Goal: Information Seeking & Learning: Learn about a topic

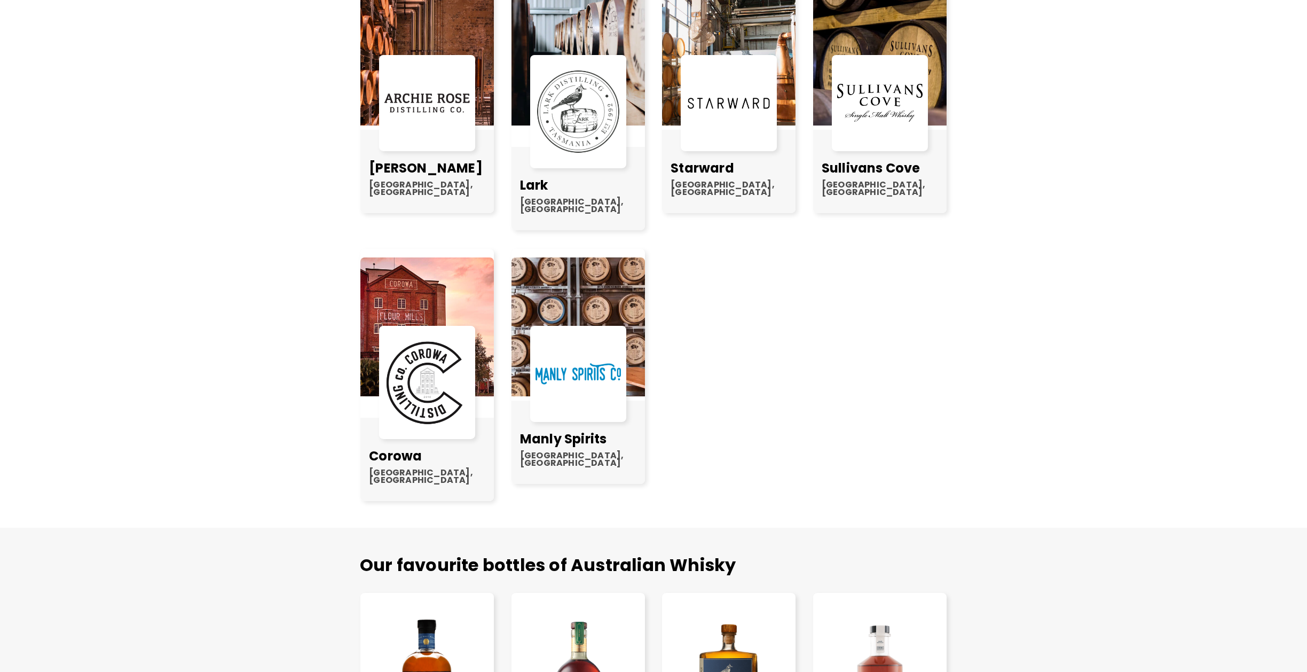
scroll to position [908, 0]
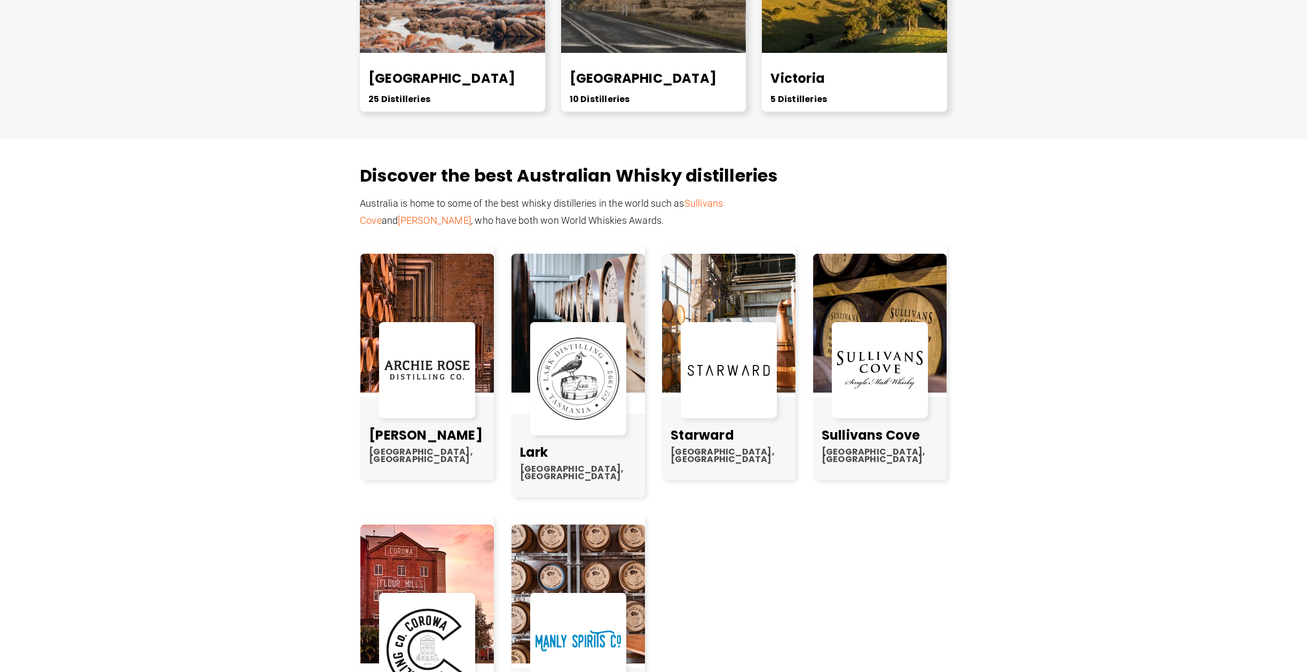
click at [434, 337] on div at bounding box center [427, 370] width 96 height 96
click at [429, 387] on link at bounding box center [426, 370] width 85 height 36
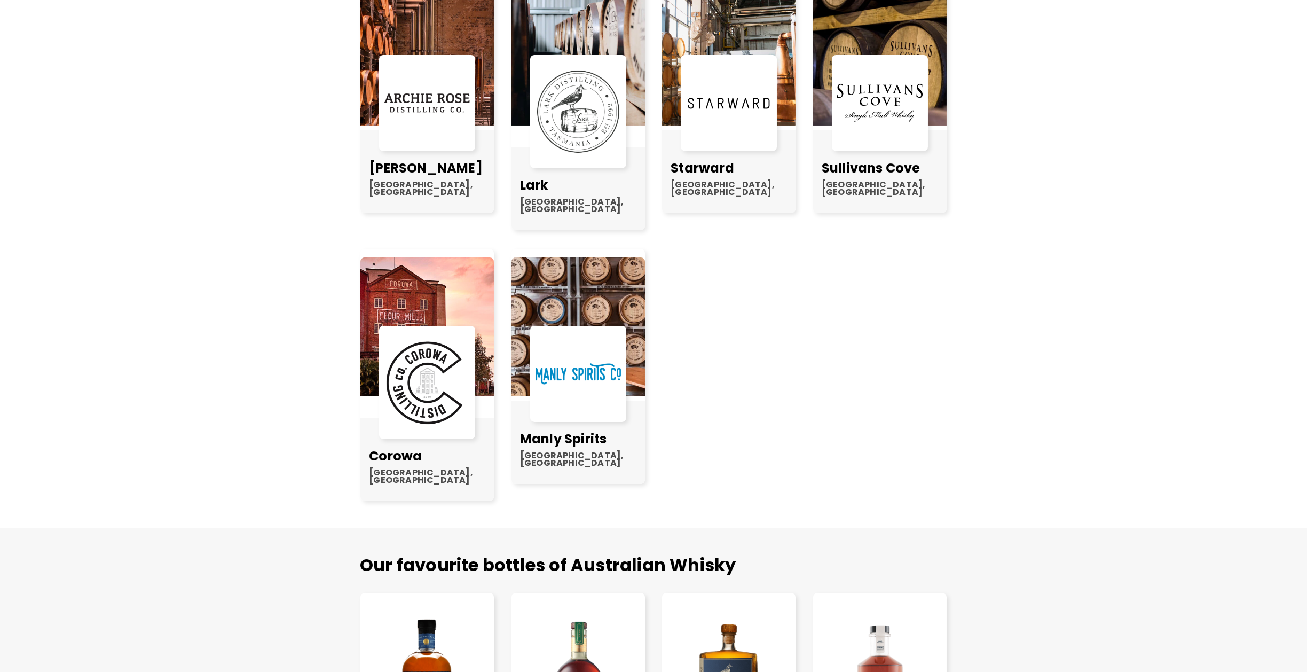
click at [578, 399] on div at bounding box center [578, 374] width 96 height 96
click at [578, 430] on link "Manly Spirits" at bounding box center [563, 439] width 87 height 18
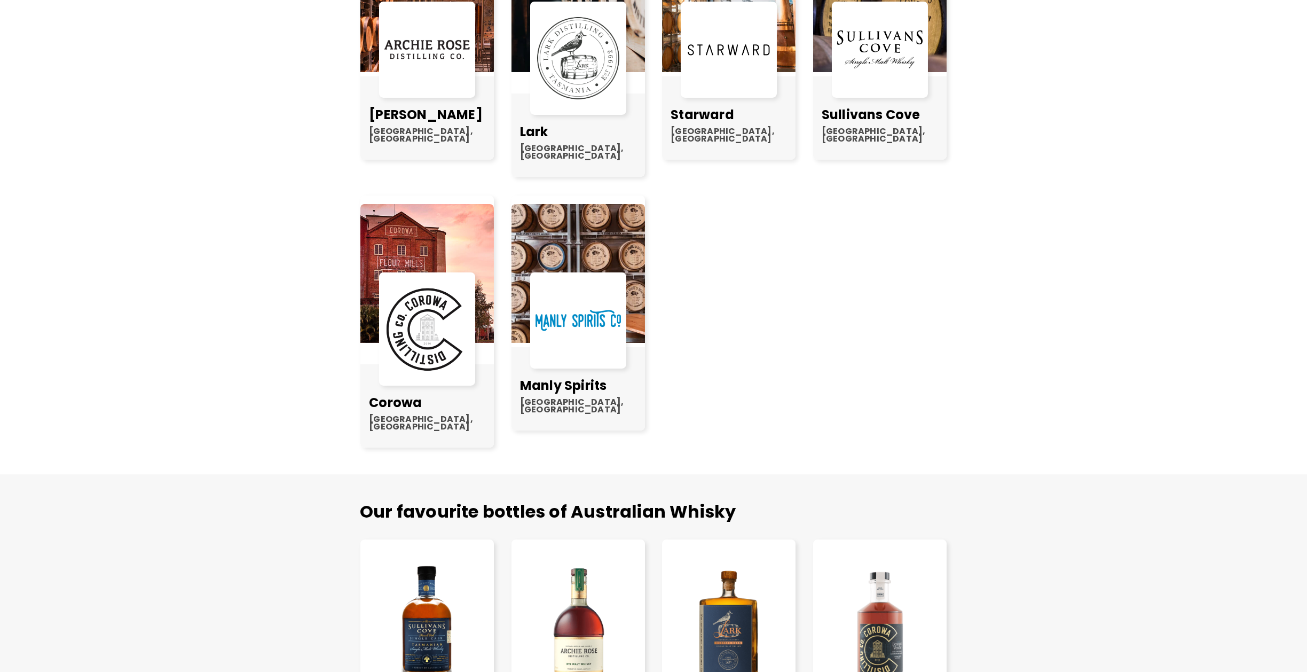
scroll to position [1441, 0]
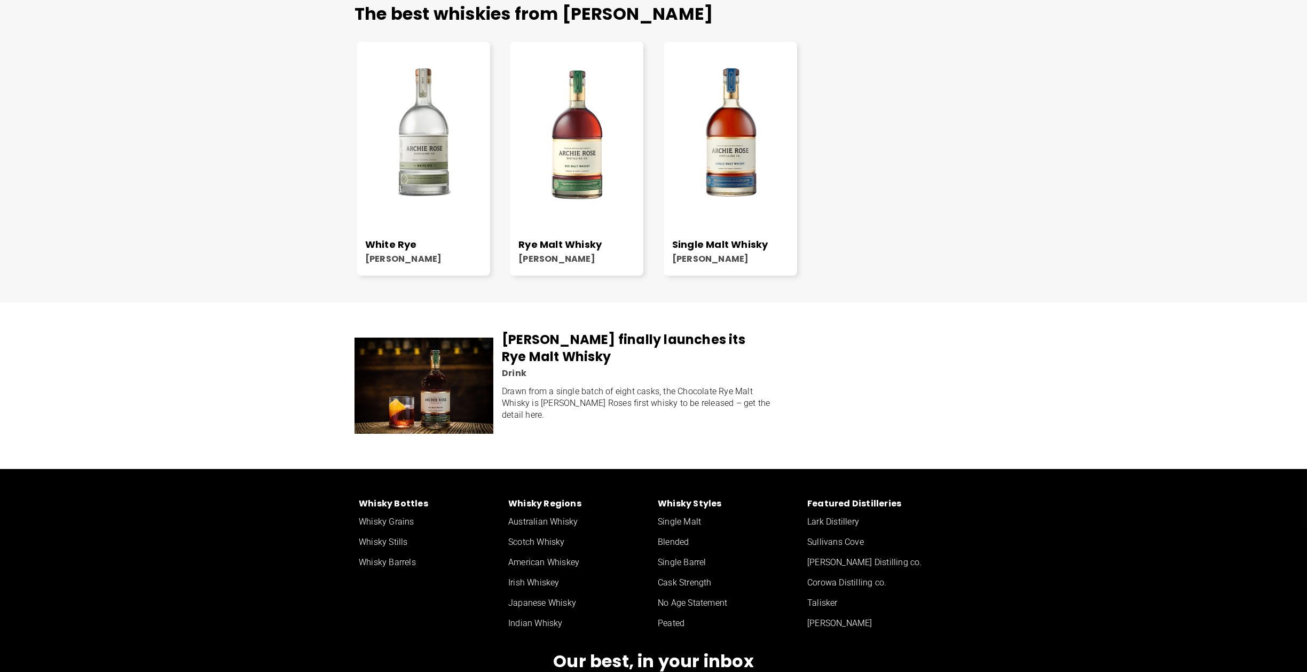
scroll to position [899, 0]
